Goal: Transaction & Acquisition: Purchase product/service

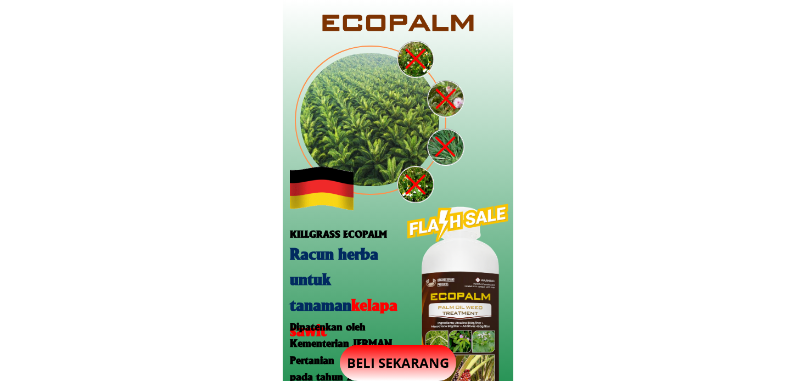
click at [409, 367] on p "BELI SEKARANG" at bounding box center [398, 363] width 116 height 36
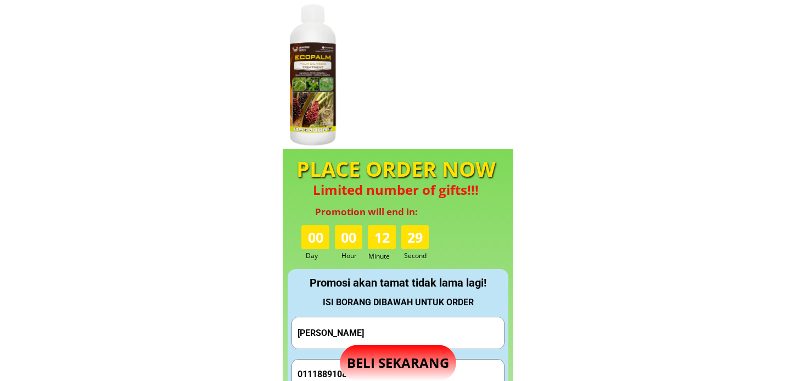
scroll to position [1026, 0]
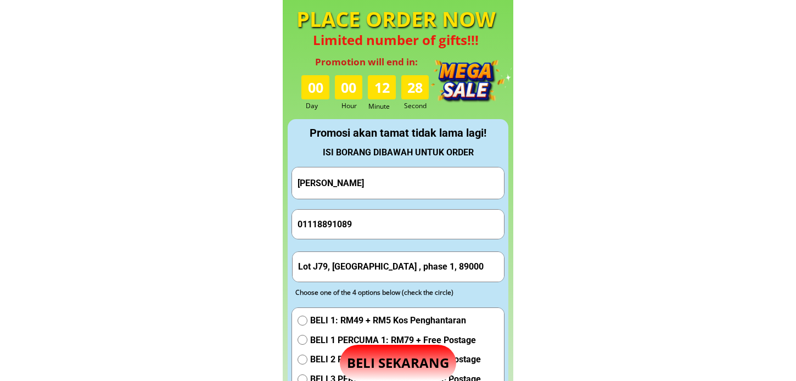
click at [358, 171] on input "JUN ching" at bounding box center [398, 182] width 206 height 31
click at [360, 176] on input "JUN ching" at bounding box center [398, 182] width 206 height 31
paste input "Mamat"
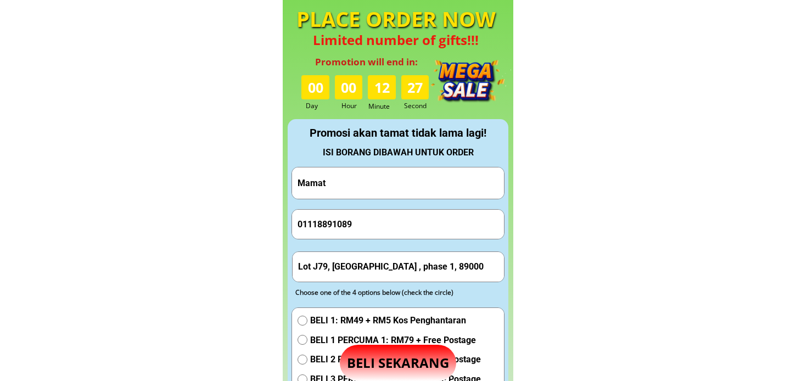
scroll to position [136, 0]
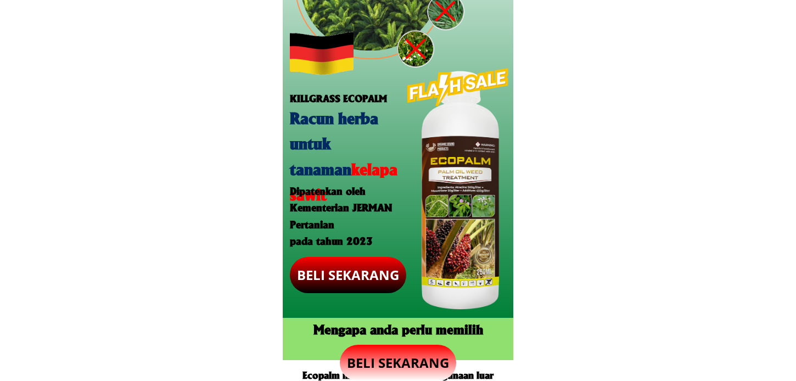
type input "Mamat"
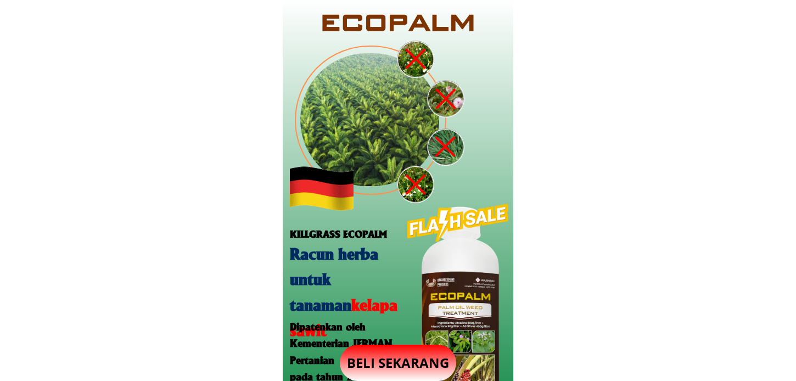
click at [402, 363] on p "BELI SEKARANG" at bounding box center [398, 363] width 116 height 36
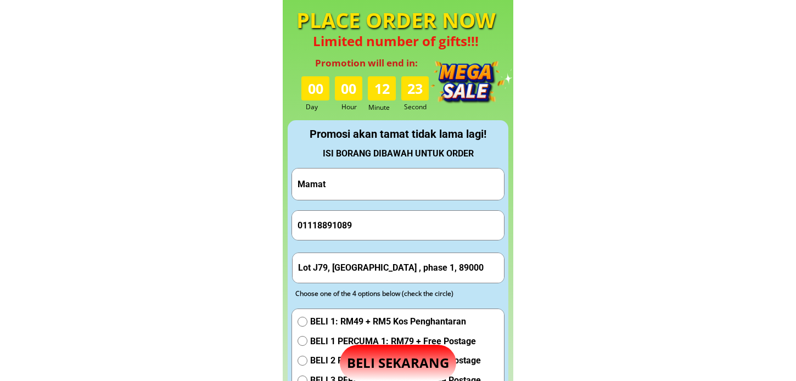
scroll to position [1026, 0]
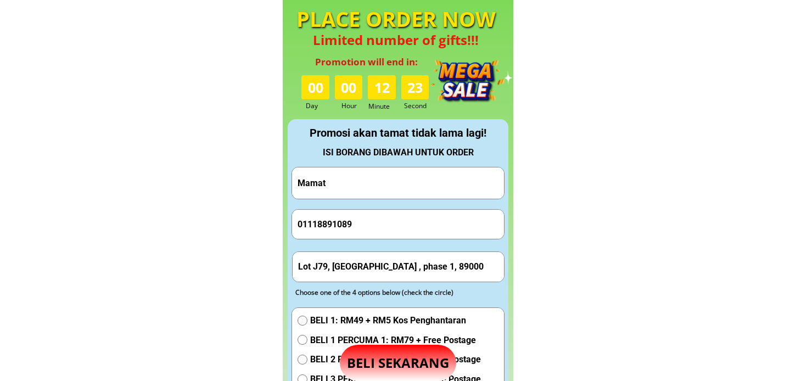
click at [386, 210] on input "01118891089" at bounding box center [398, 224] width 206 height 29
click at [383, 217] on input "01118891089" at bounding box center [398, 224] width 206 height 29
paste input "29294043"
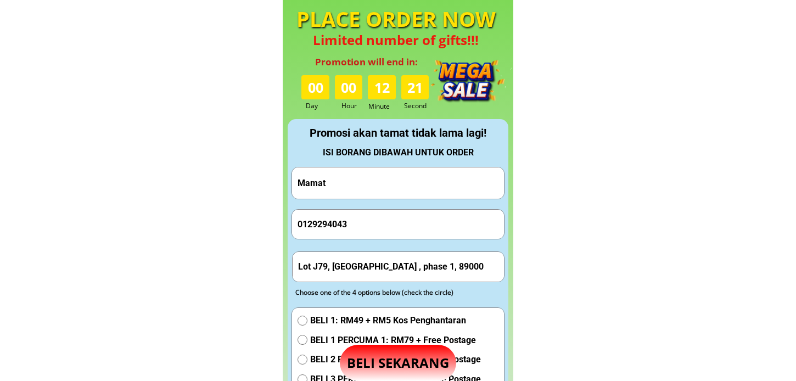
type input "0129294043"
click at [363, 254] on input "Lot J79, Taman Keningau ville , phase 1, 89000" at bounding box center [398, 266] width 206 height 29
paste input "Rumah bendang homtay jln parit 4 sg"
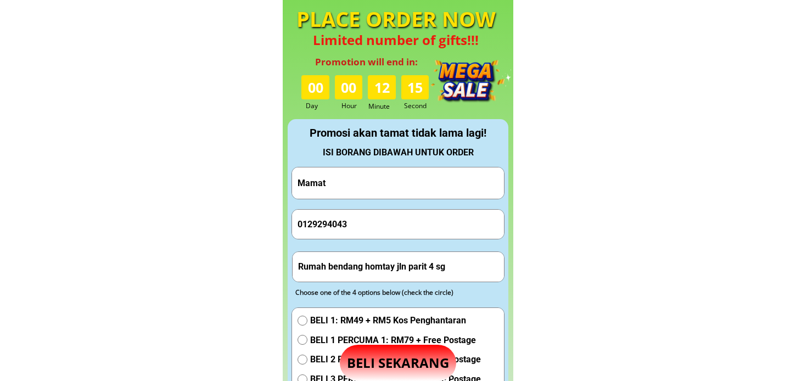
type input "Rumah bendang homtay jln parit 4 sg"
click at [327, 337] on span "BELI 1 PERCUMA 1: RM79 + Free Postage" at bounding box center [395, 340] width 171 height 14
radio input "true"
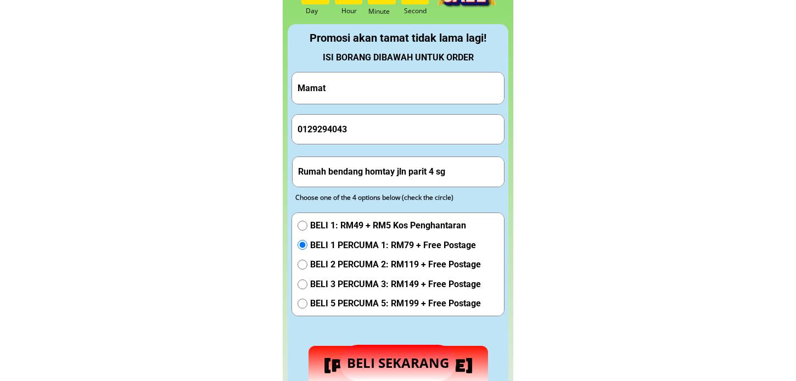
scroll to position [1148, 0]
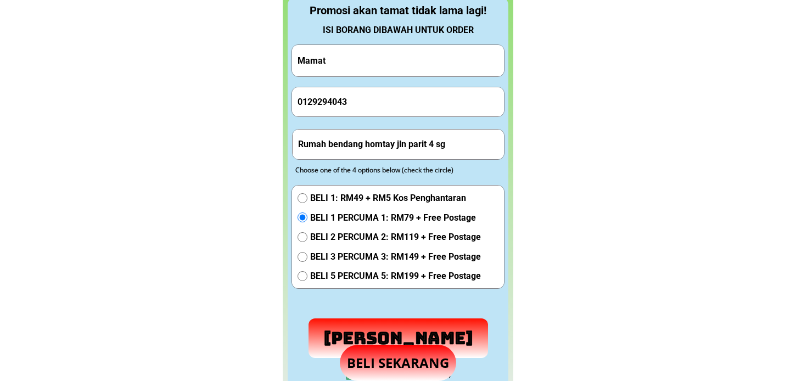
click at [351, 337] on p "Hantar Pesanan" at bounding box center [399, 338] width 180 height 40
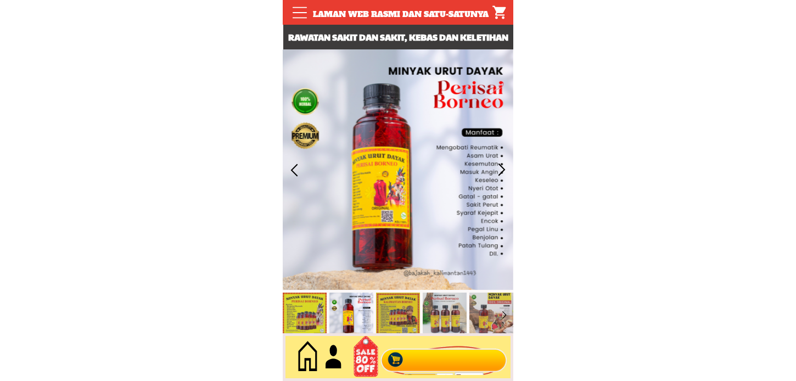
click at [421, 364] on div at bounding box center [444, 357] width 133 height 36
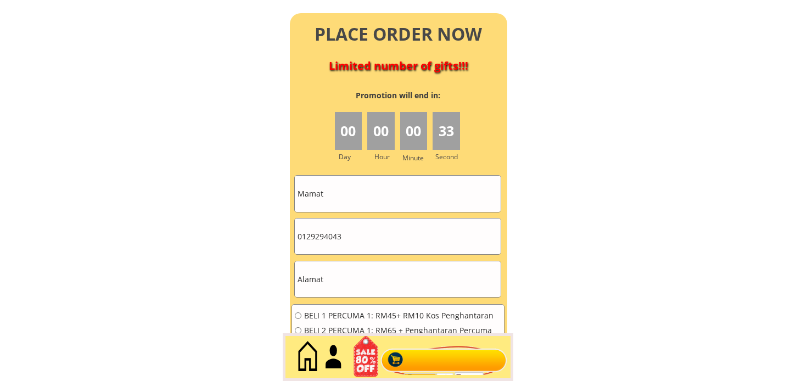
scroll to position [4948, 0]
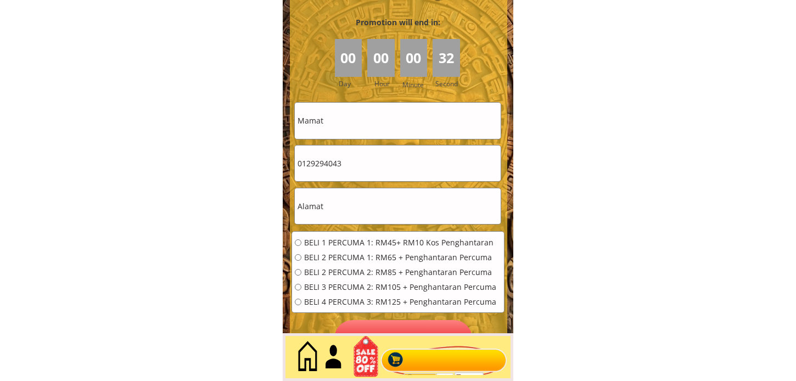
click at [371, 158] on input "0129294043" at bounding box center [398, 164] width 206 height 36
paste input "Hendon bt Kadir"
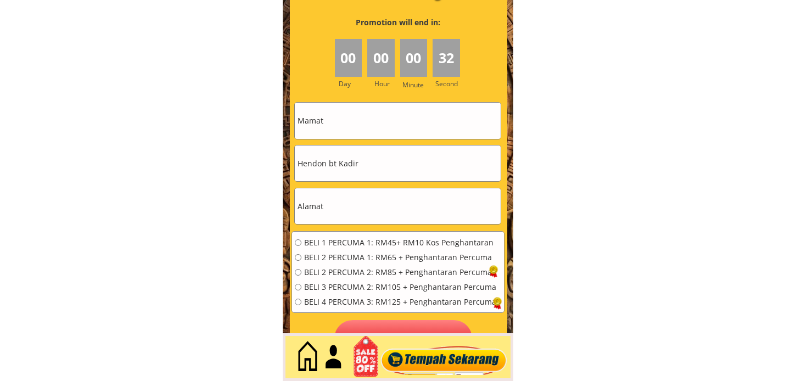
type input "Hendon bt Kadir"
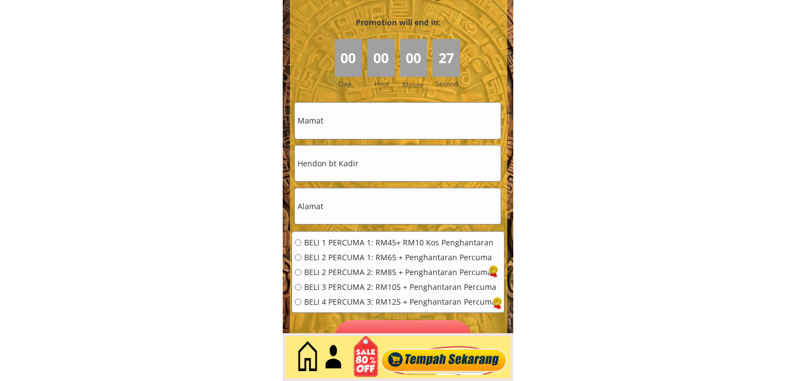
click at [379, 165] on input "Hendon bt Kadir" at bounding box center [398, 164] width 206 height 36
click at [381, 163] on input "Hendon bt Kadir" at bounding box center [398, 164] width 206 height 36
click at [381, 164] on input "Hendon bt Kadir" at bounding box center [398, 164] width 206 height 36
click at [364, 196] on input "text" at bounding box center [398, 206] width 206 height 36
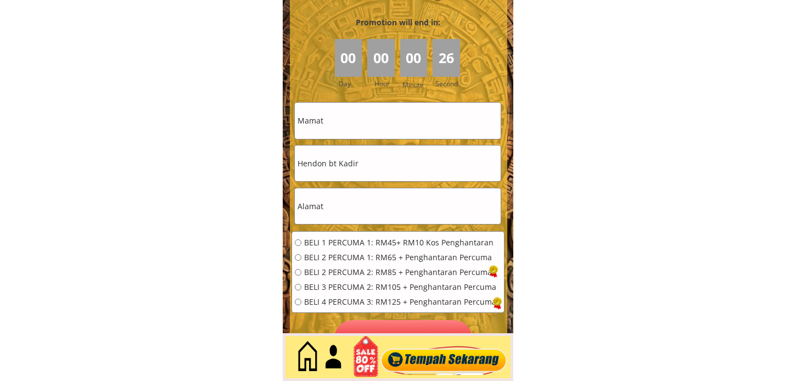
paste input "[STREET_ADDRESS]"
type input "[STREET_ADDRESS]"
drag, startPoint x: 372, startPoint y: 166, endPoint x: 251, endPoint y: 174, distance: 121.1
drag, startPoint x: 372, startPoint y: 128, endPoint x: 268, endPoint y: 121, distance: 104.0
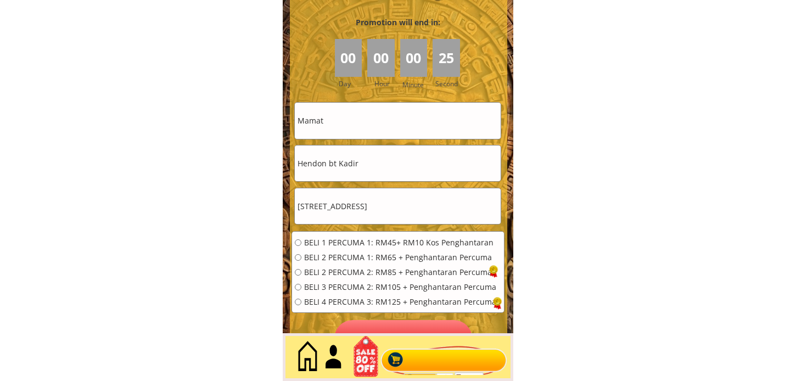
paste input "Hendon bt Kadir"
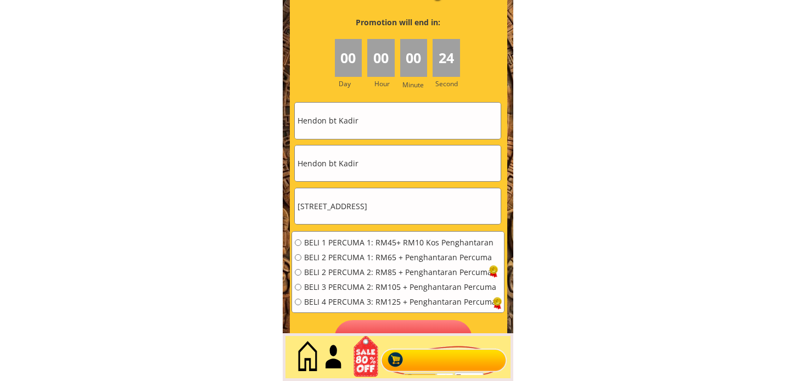
type input "Hendon bt Kadir"
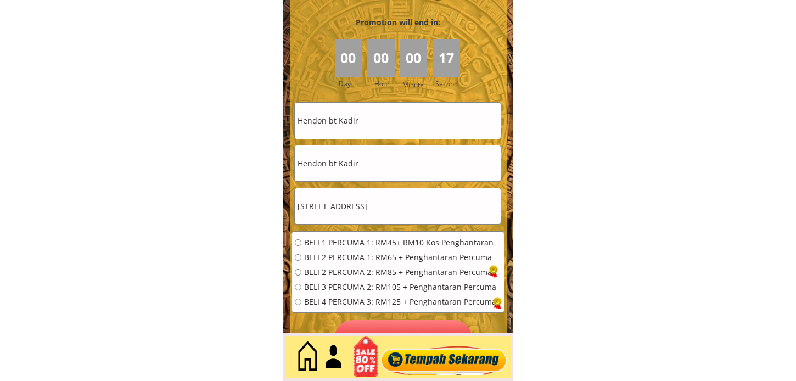
click at [378, 163] on input "Hendon bt Kadir" at bounding box center [398, 164] width 206 height 36
paste input "0197905740"
type input "0197905740"
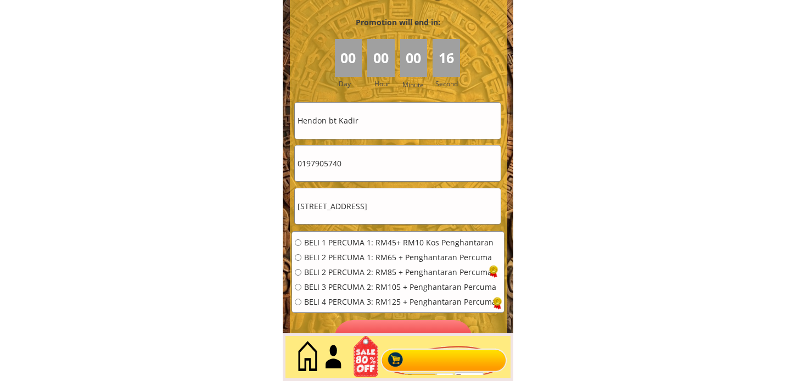
click at [337, 244] on span "BELI 1 PERCUMA 1: RM45+ RM10 Kos Penghantaran" at bounding box center [400, 243] width 192 height 8
radio input "true"
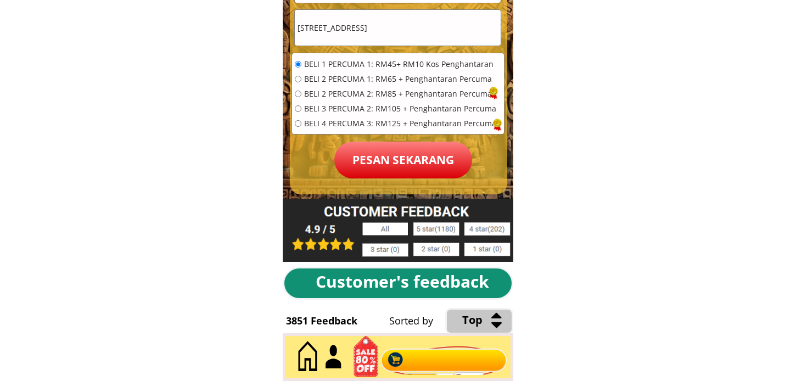
scroll to position [5130, 0]
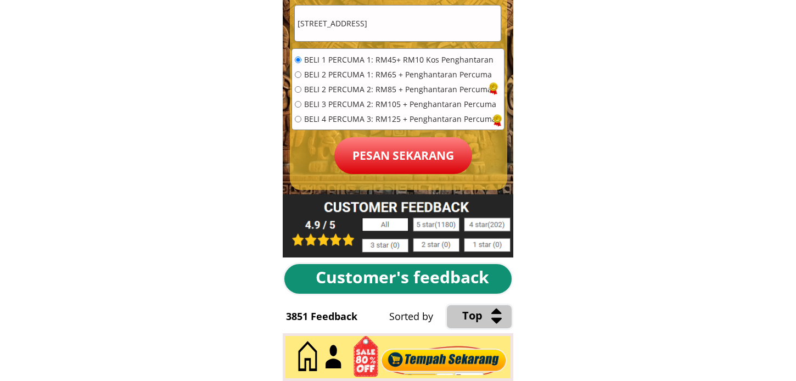
click at [425, 167] on p "Pesan sekarang" at bounding box center [403, 155] width 138 height 37
